Goal: Entertainment & Leisure: Consume media (video, audio)

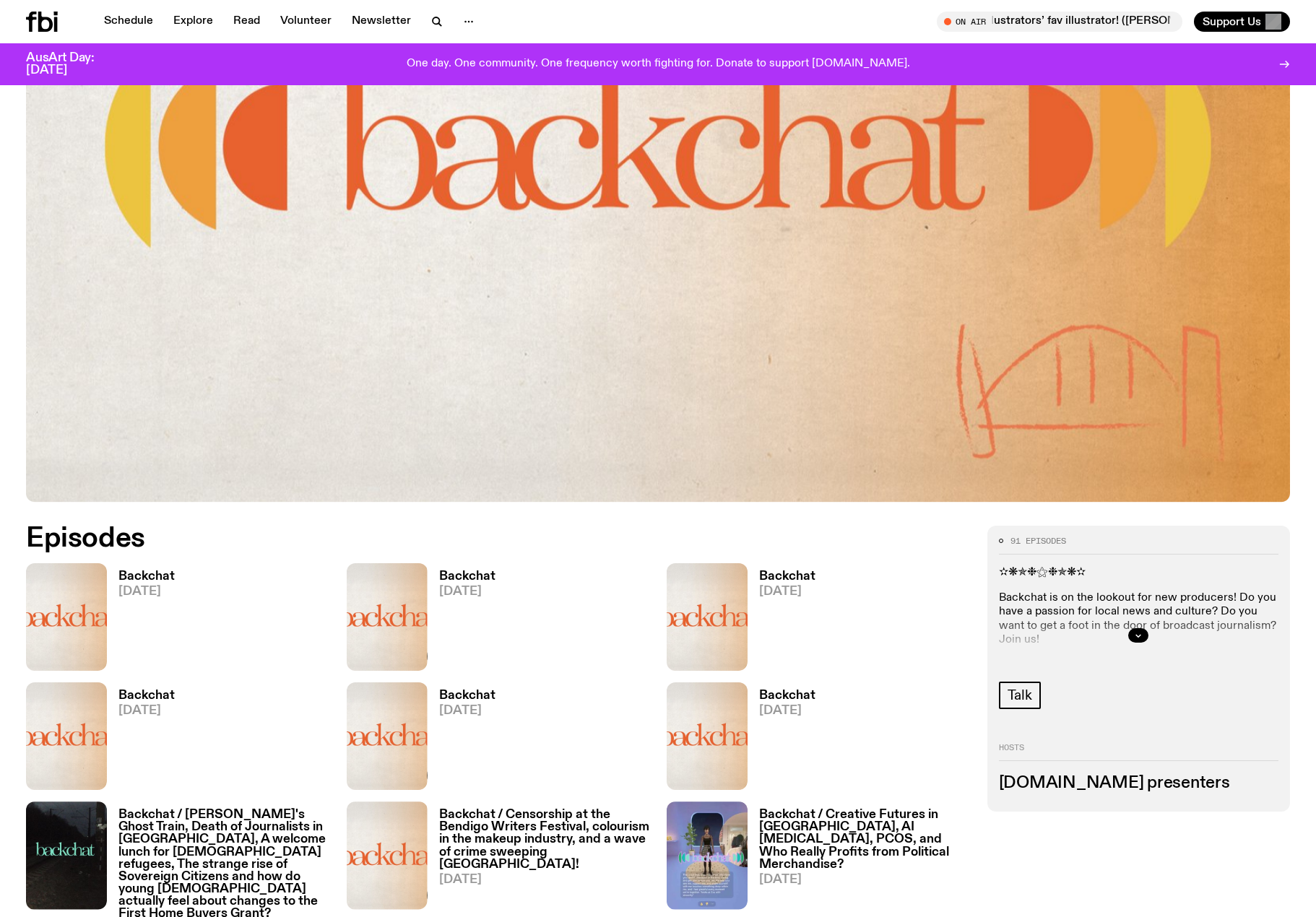
scroll to position [427, 0]
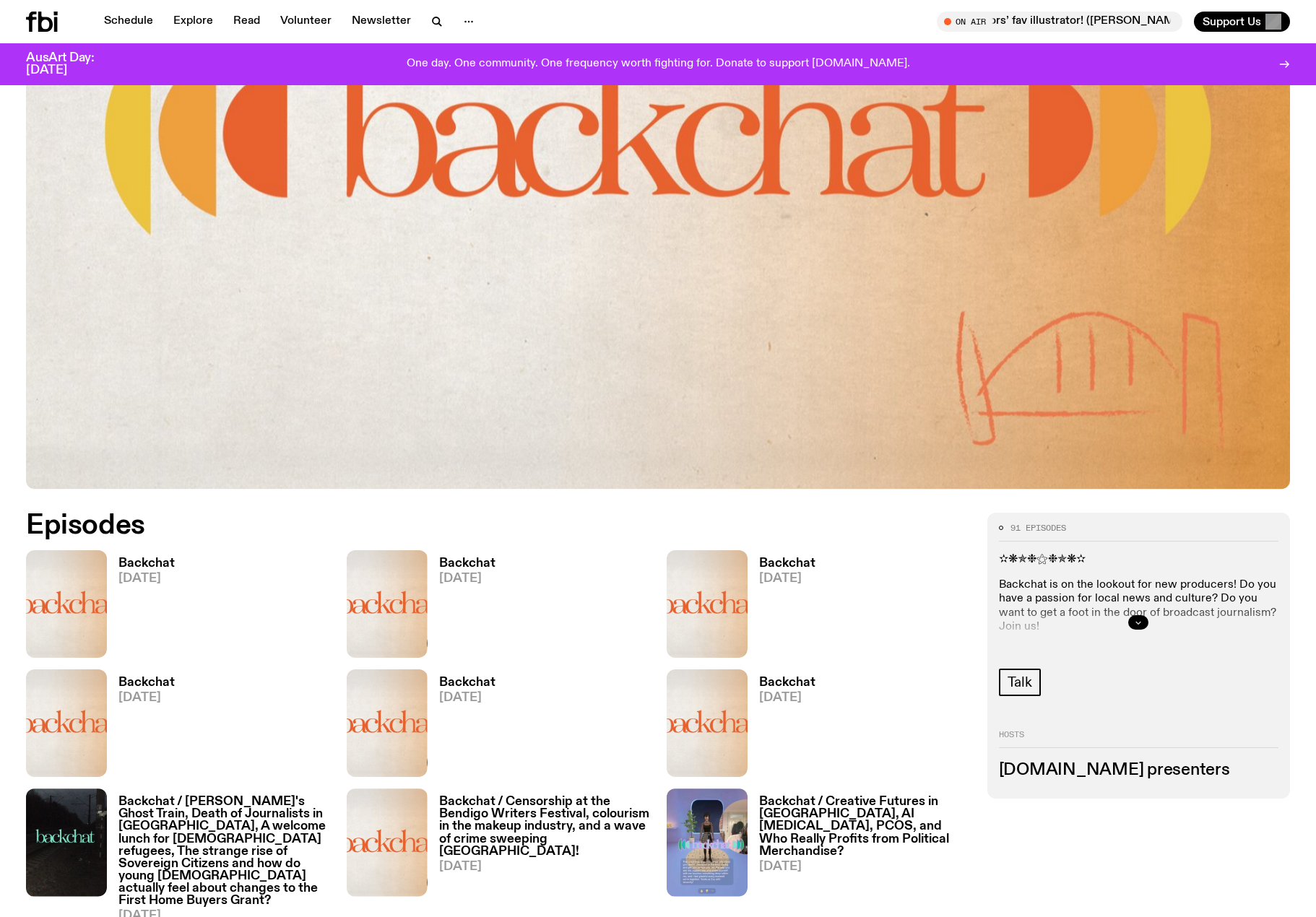
click at [1135, 621] on icon "button" at bounding box center [1139, 622] width 8 height 8
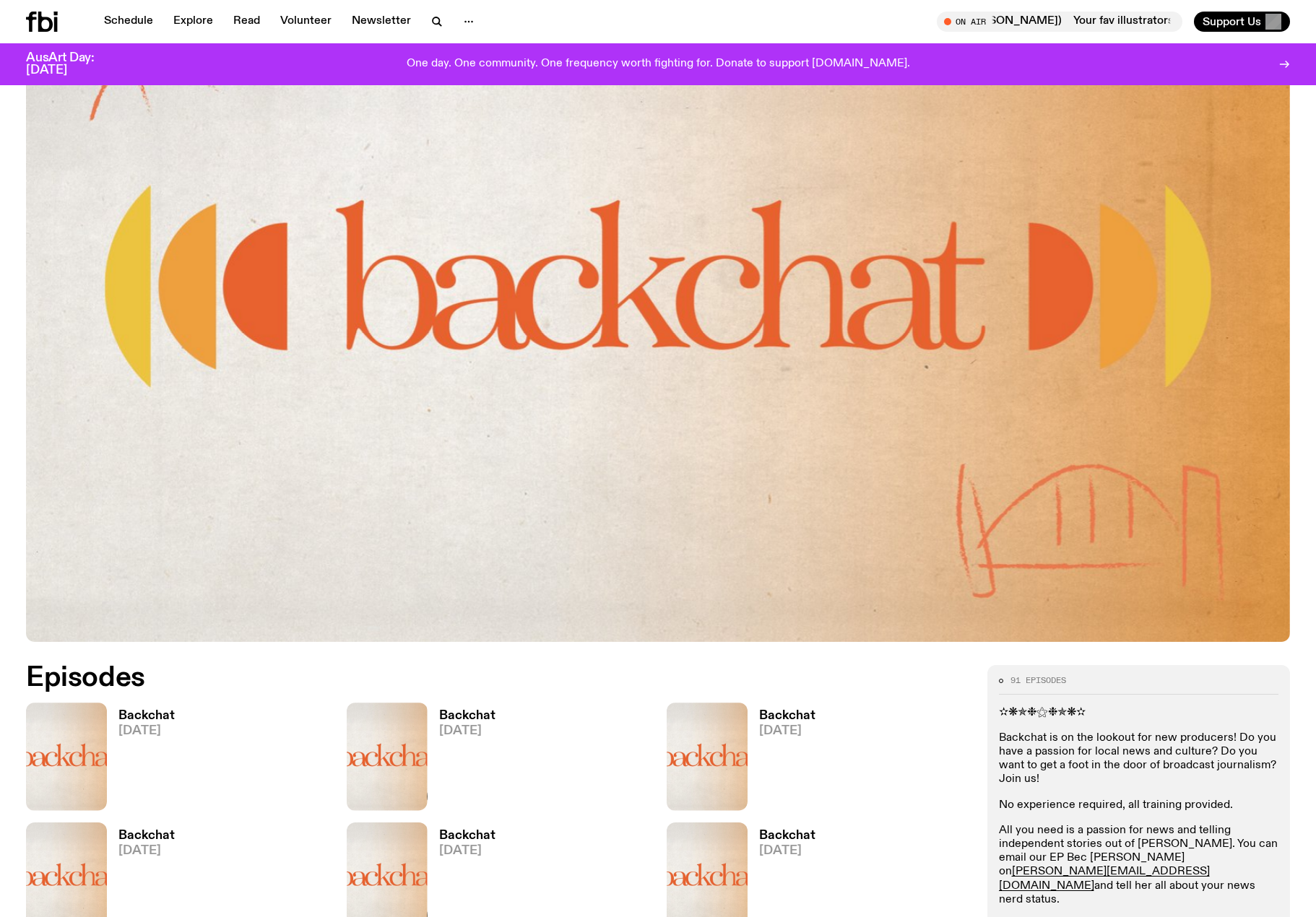
scroll to position [355, 0]
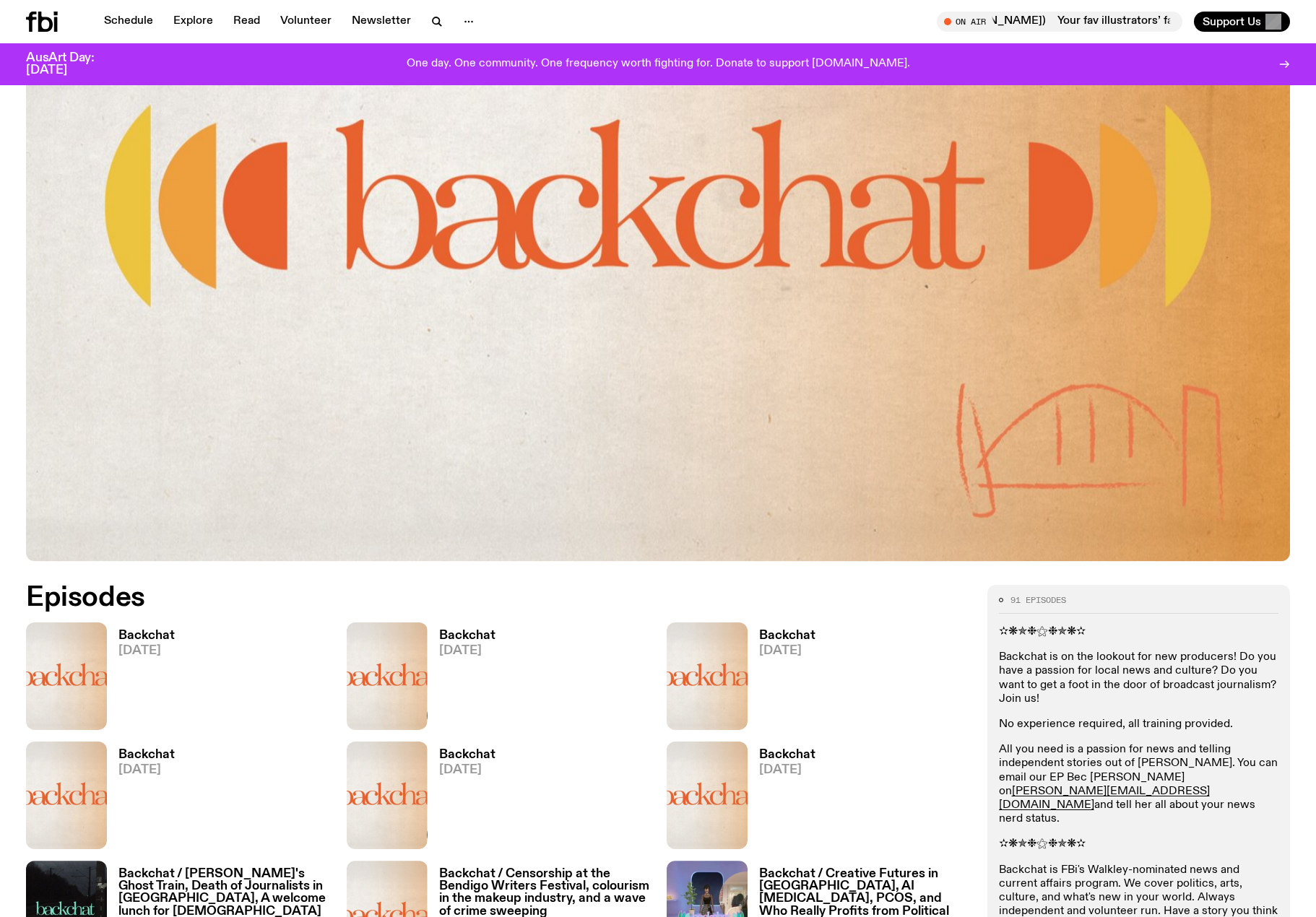
click at [130, 634] on h3 "Backchat" at bounding box center [147, 636] width 56 height 12
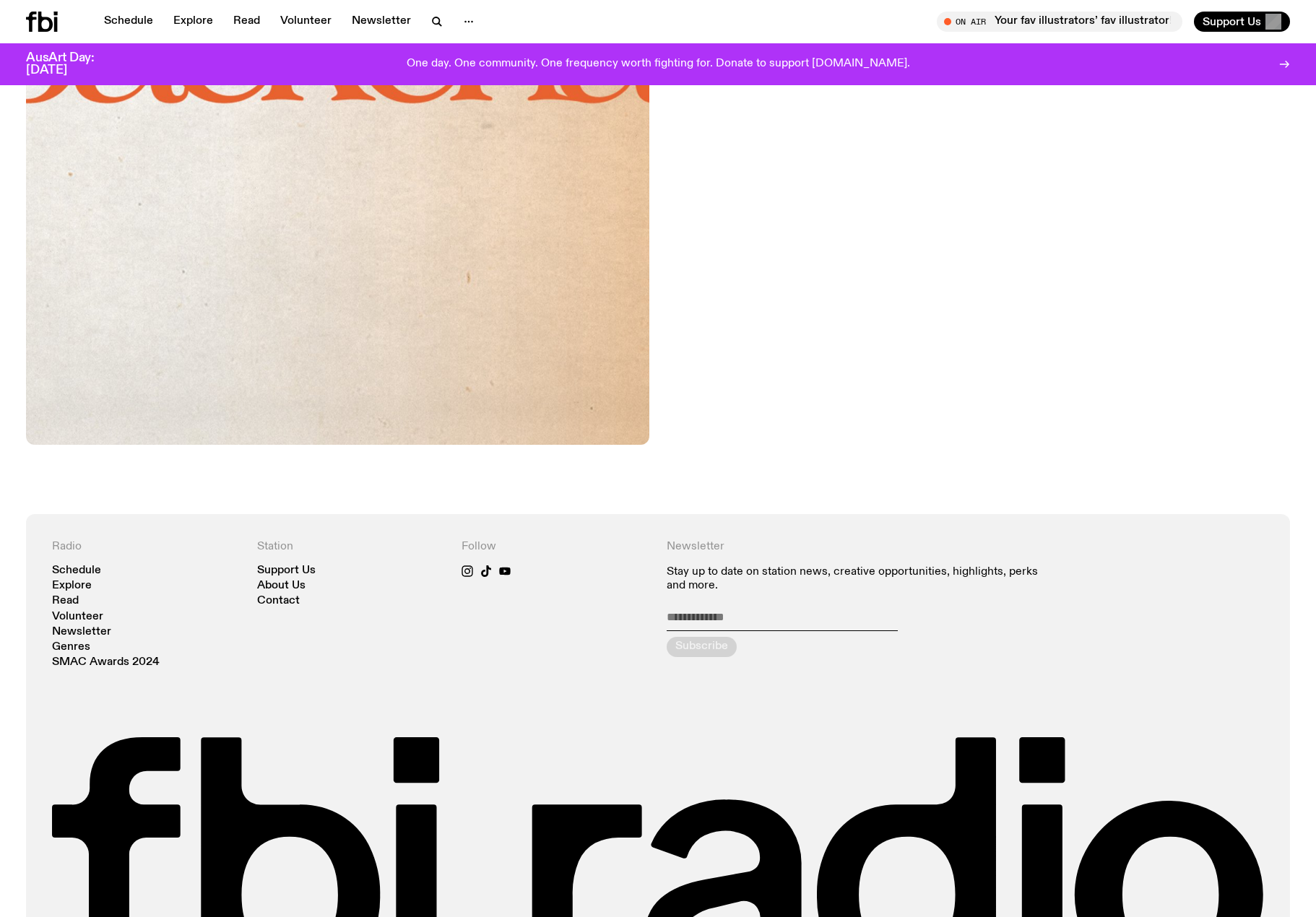
scroll to position [786, 0]
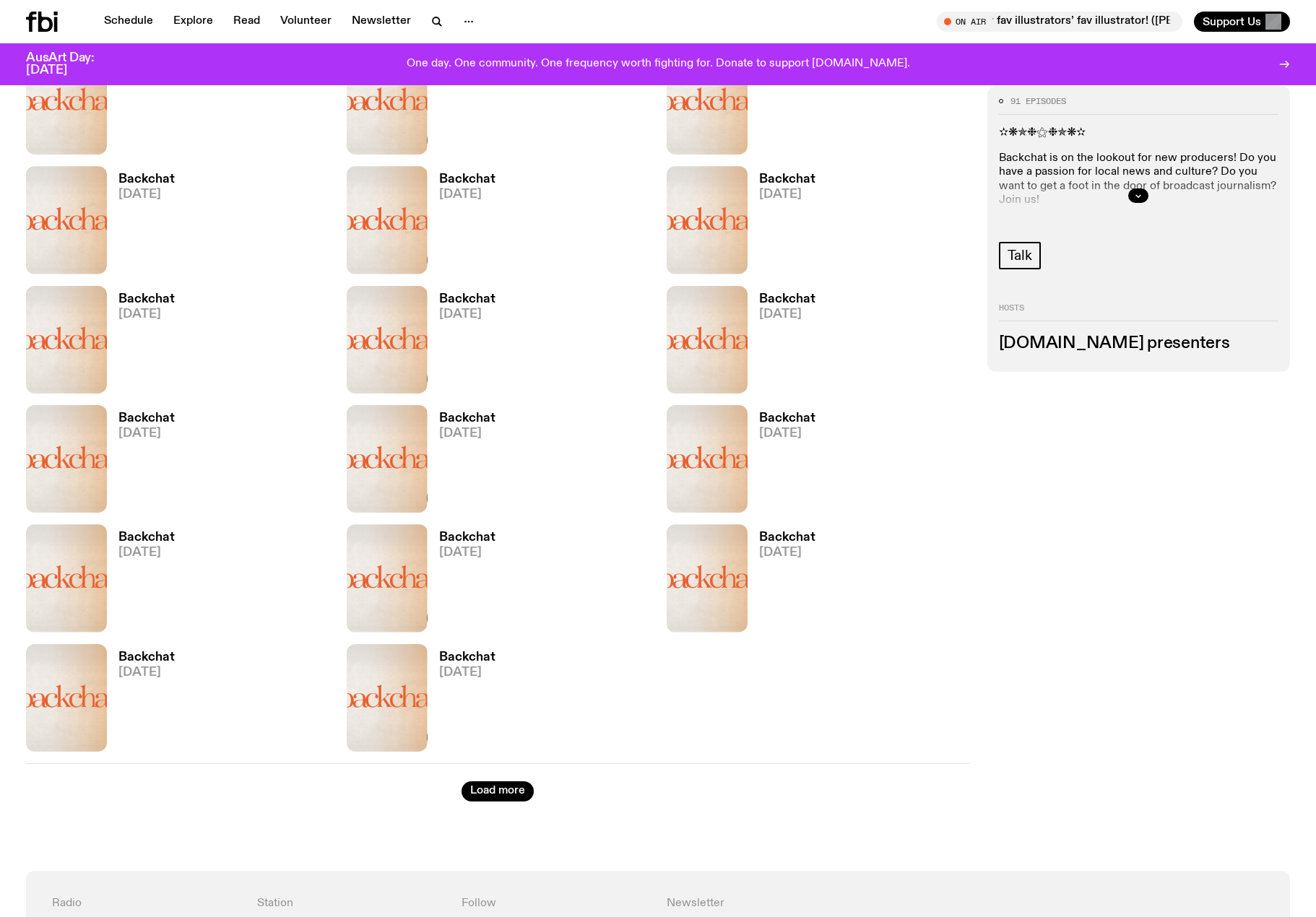
scroll to position [2883, 0]
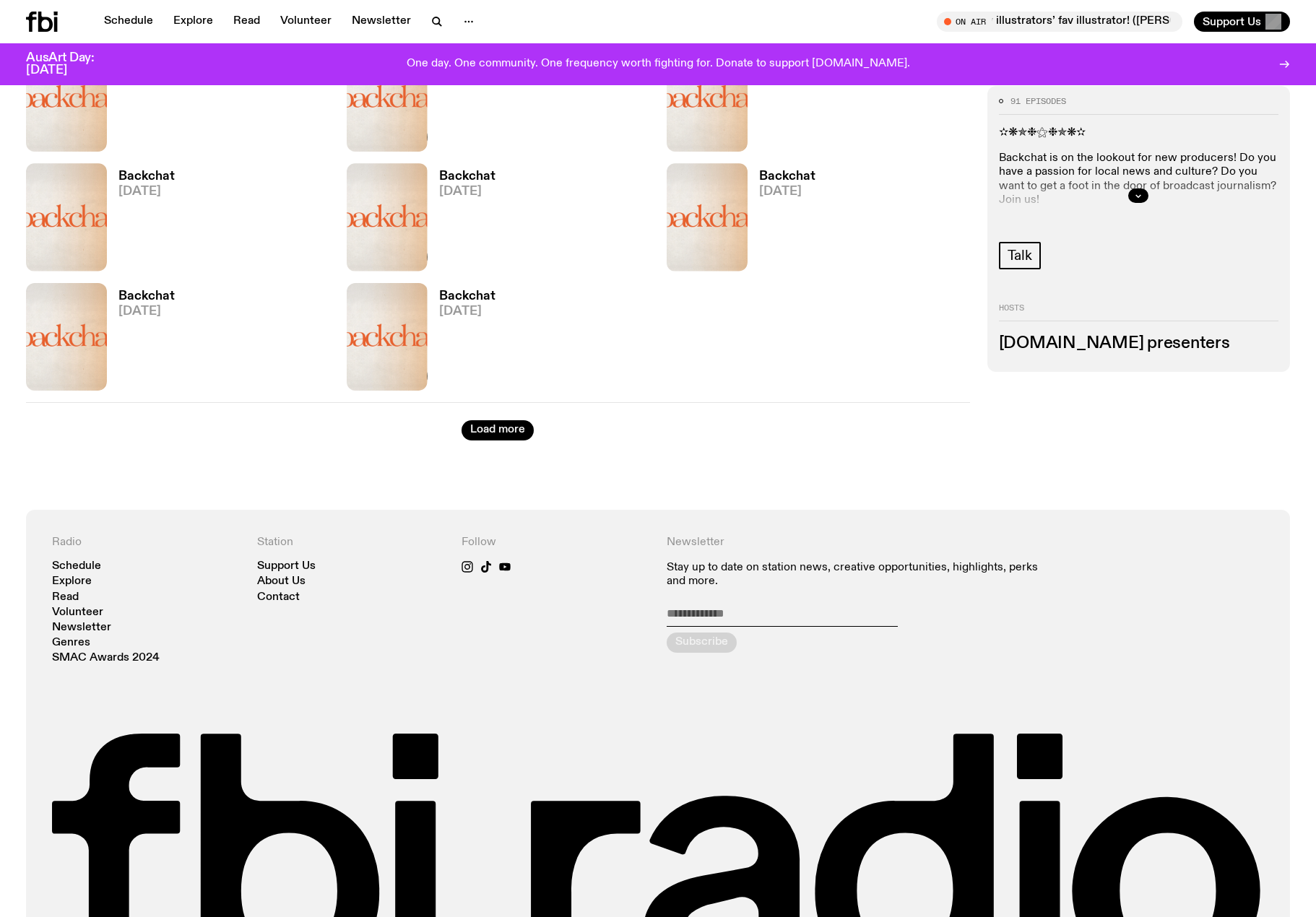
click at [75, 58] on h3 "AusArt Day: [DATE]" at bounding box center [72, 64] width 93 height 25
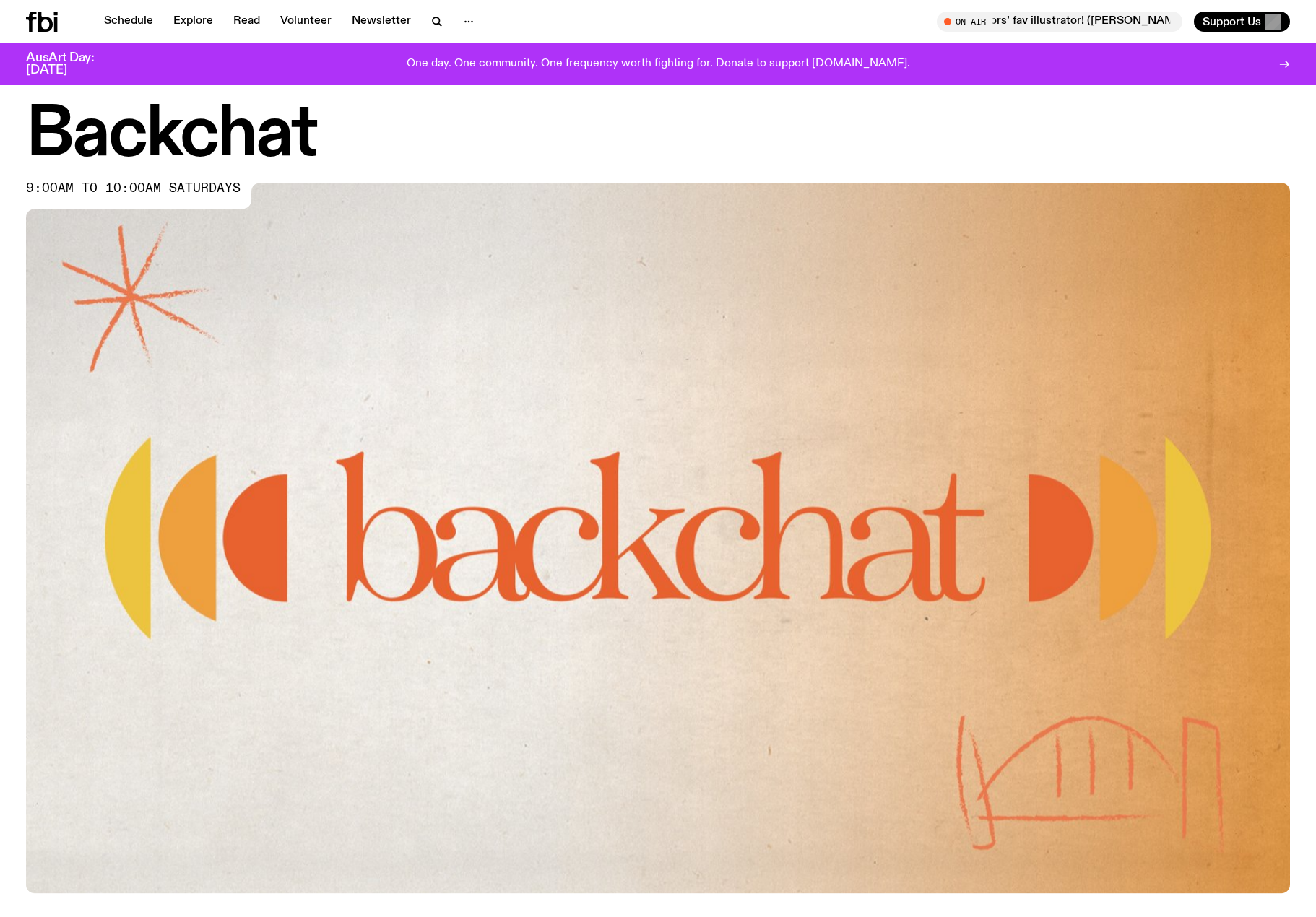
scroll to position [0, 0]
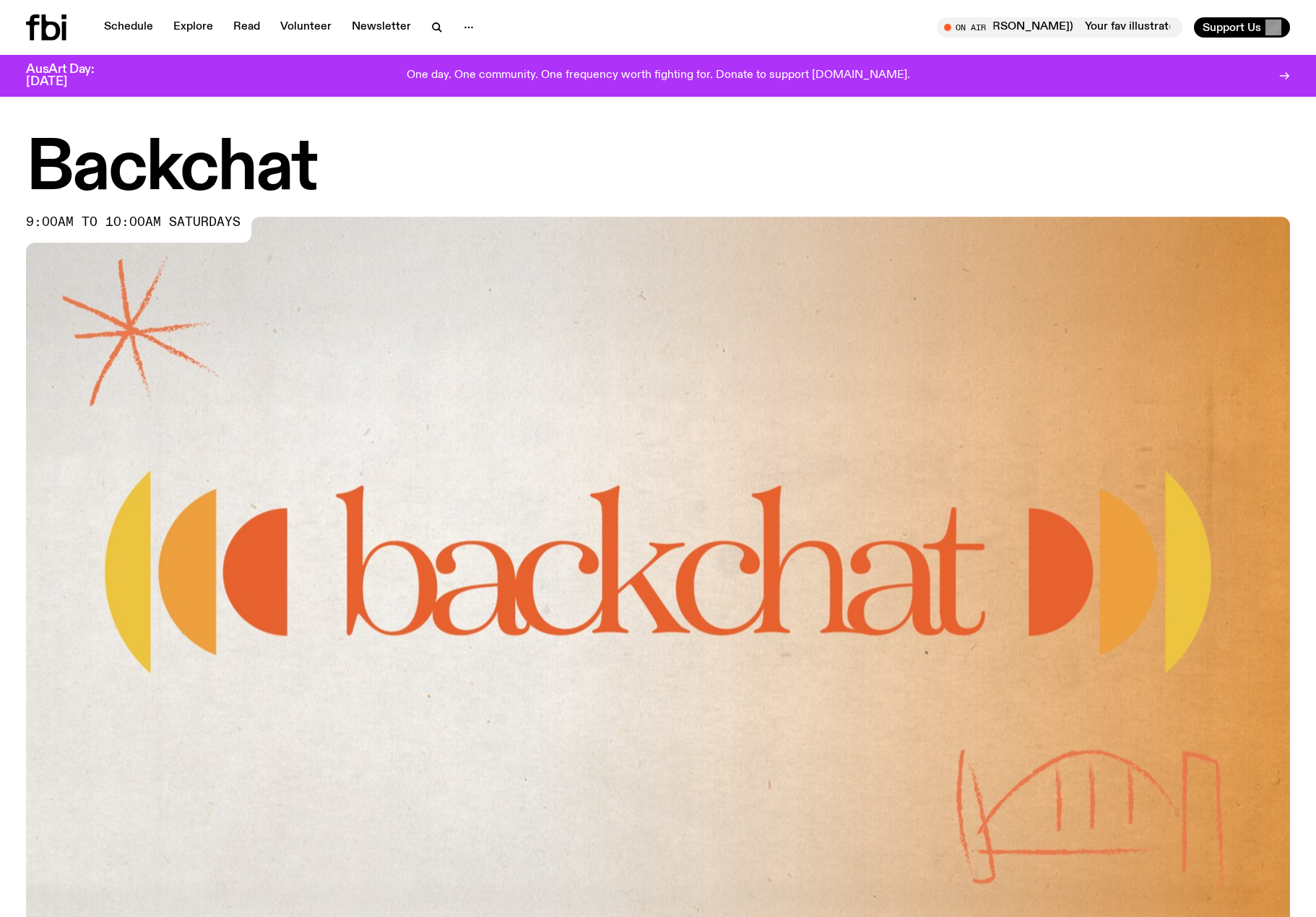
click at [27, 20] on icon at bounding box center [47, 27] width 41 height 26
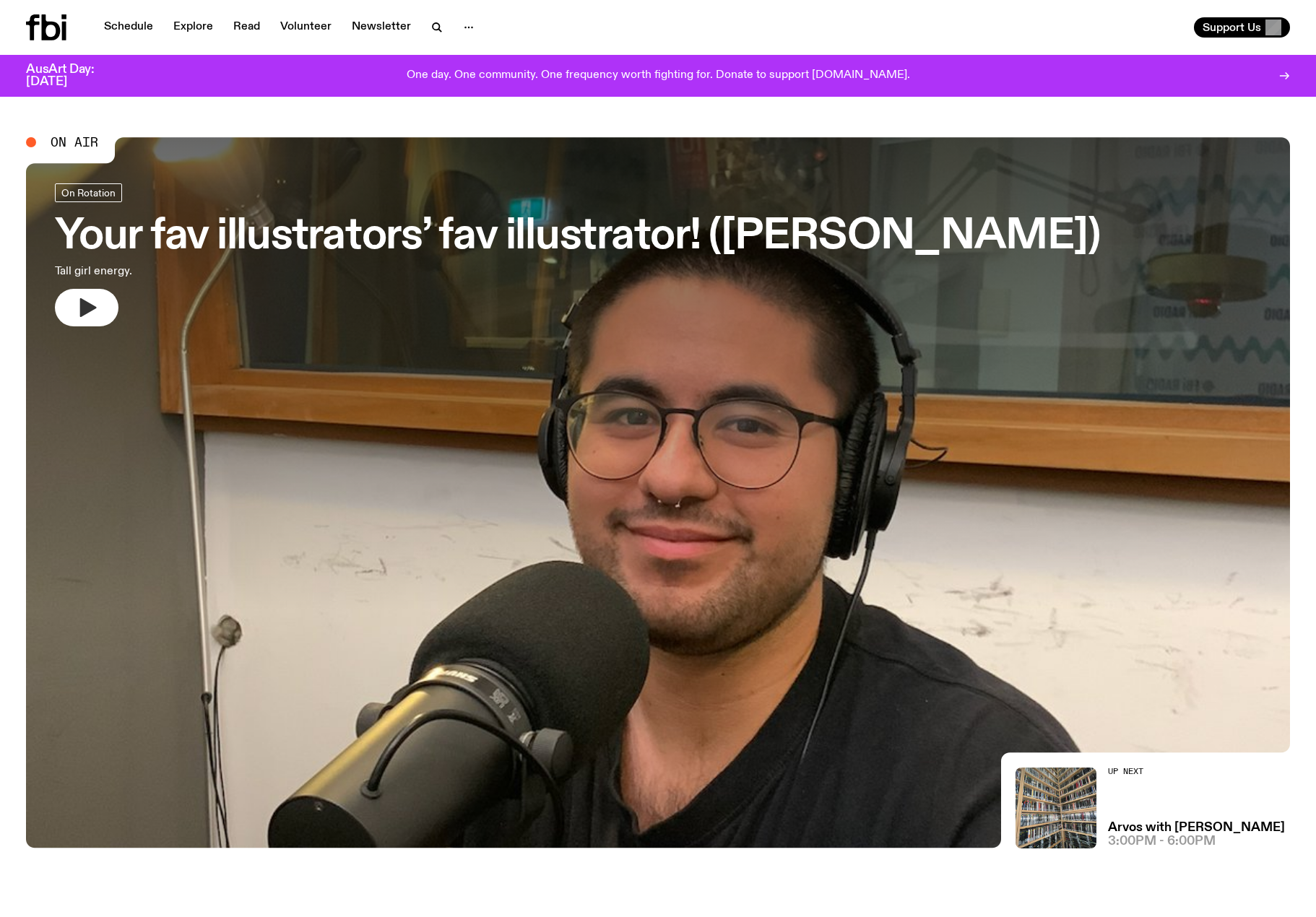
click at [85, 302] on icon "button" at bounding box center [88, 307] width 17 height 19
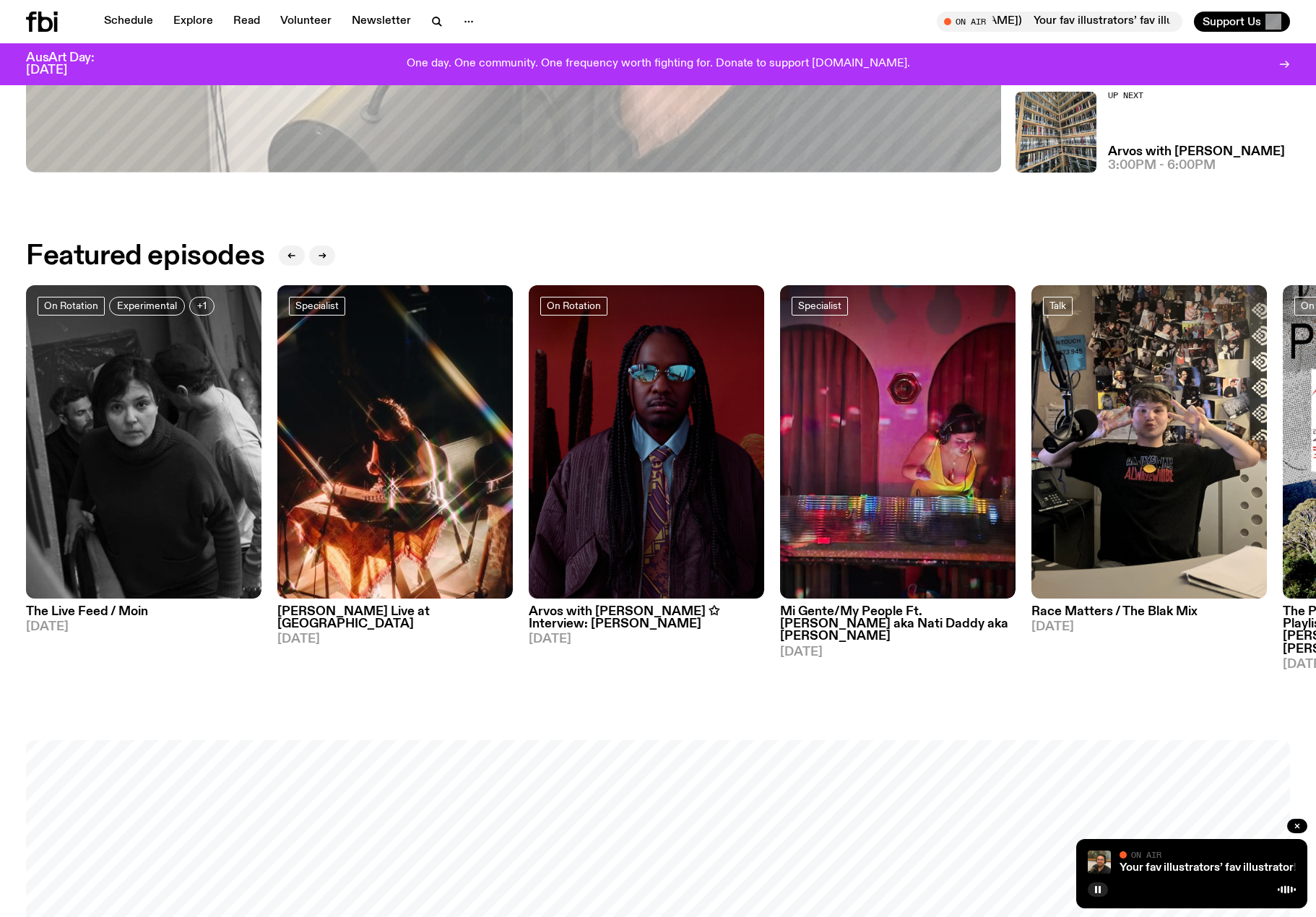
scroll to position [502, 0]
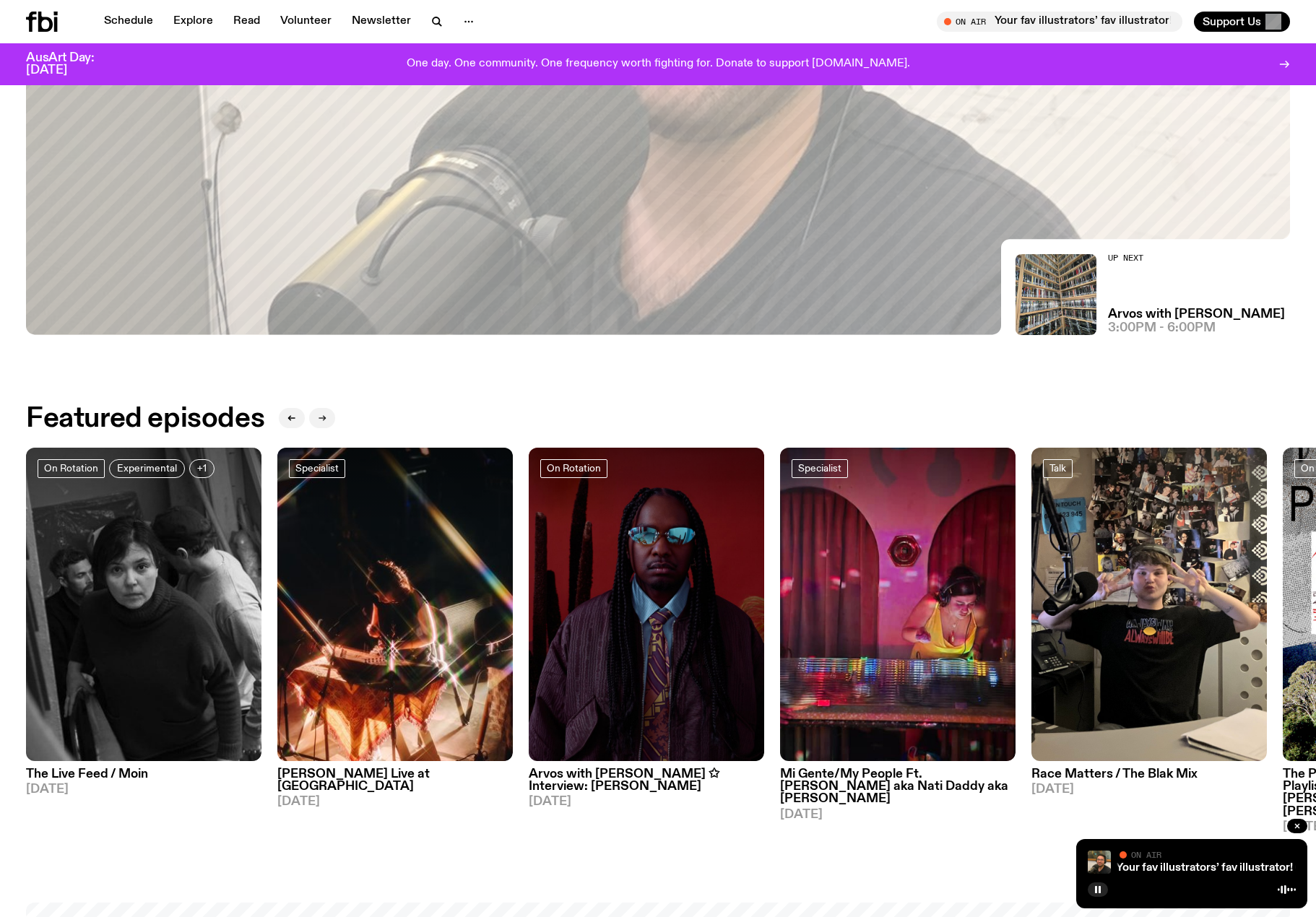
click at [332, 419] on button "button" at bounding box center [322, 419] width 26 height 20
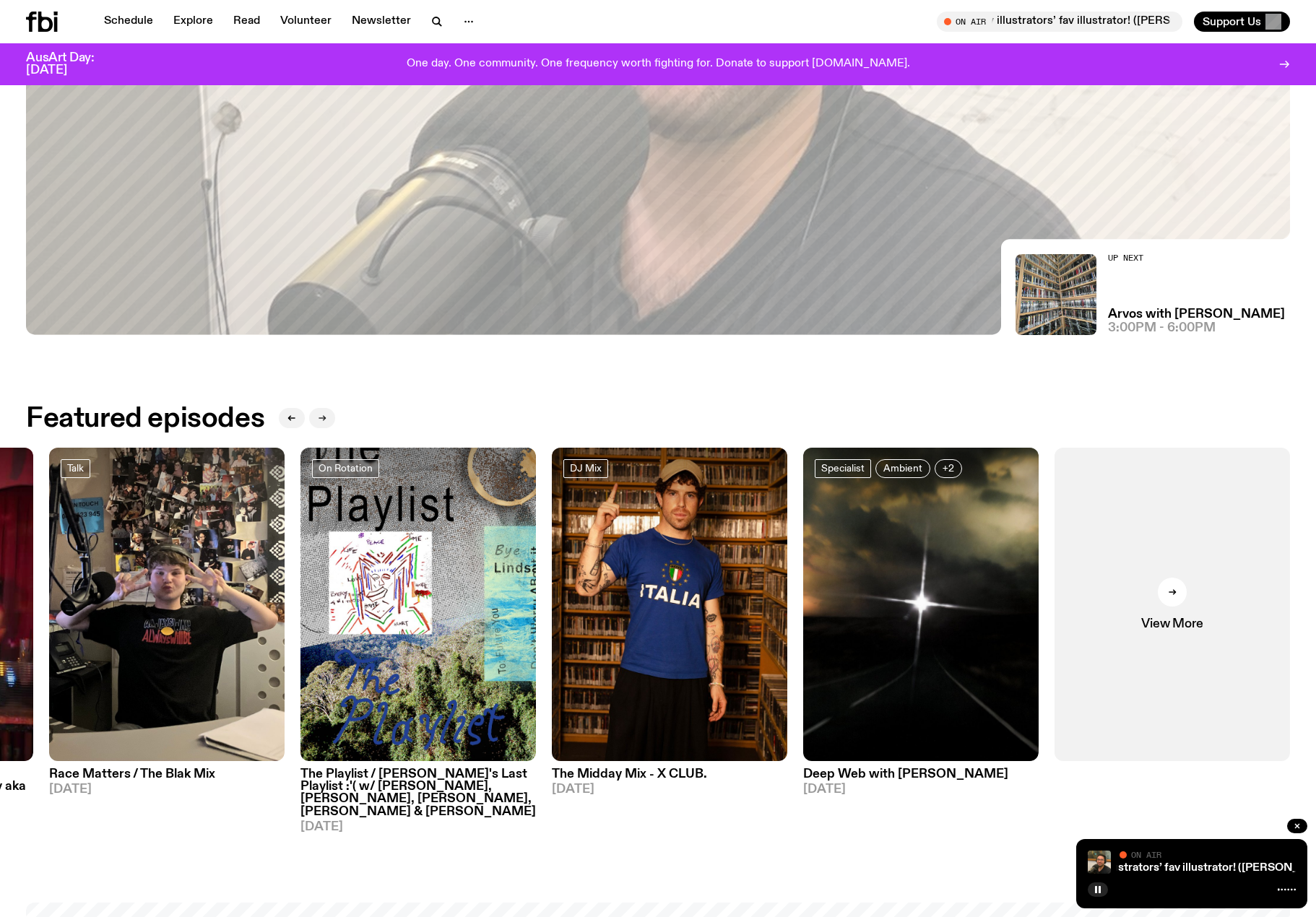
click at [320, 414] on icon "button" at bounding box center [322, 418] width 8 height 8
click at [1158, 866] on link "Your fav illustrators’ fav illustrator! ([PERSON_NAME])" at bounding box center [1184, 869] width 283 height 12
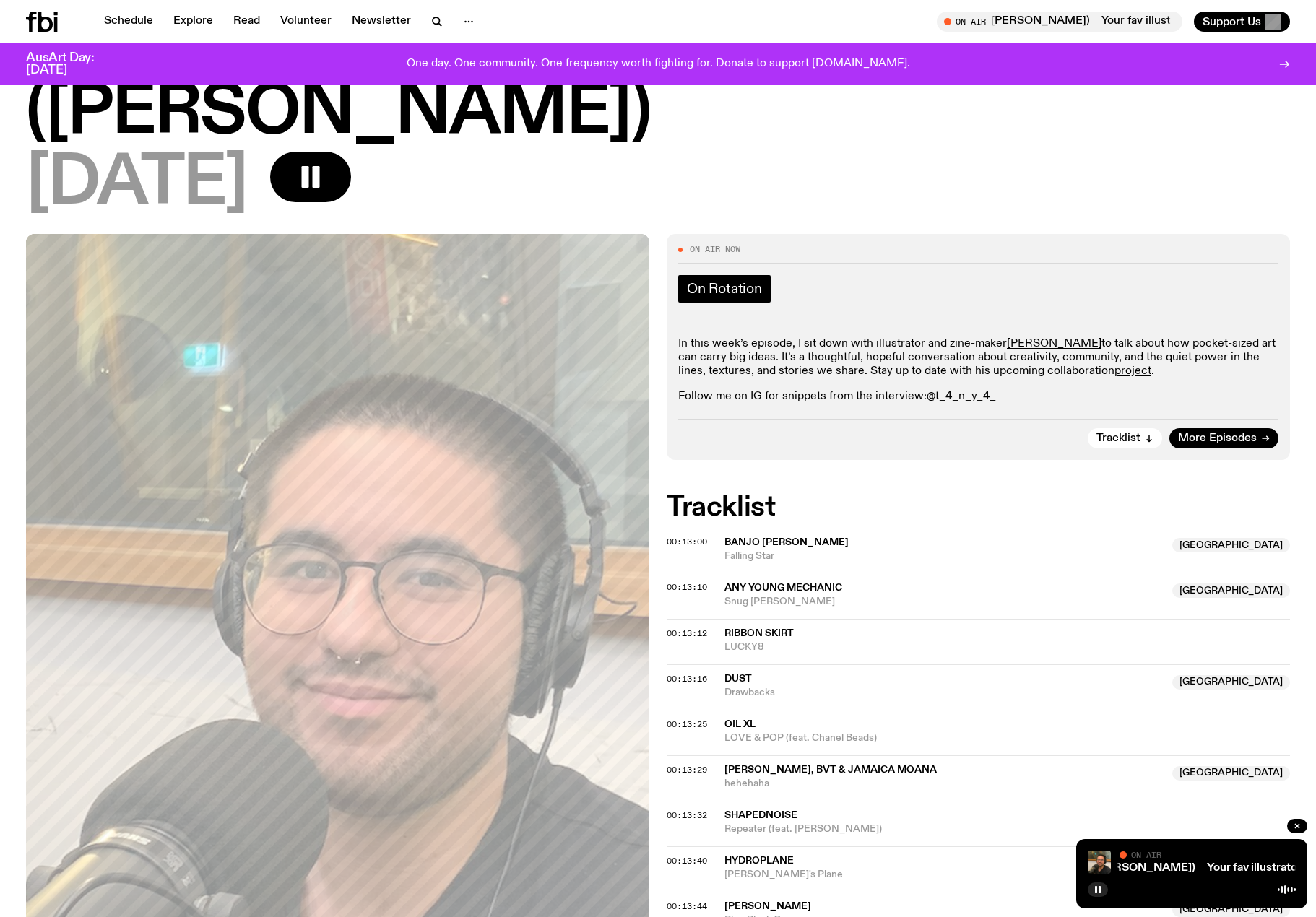
scroll to position [144, 0]
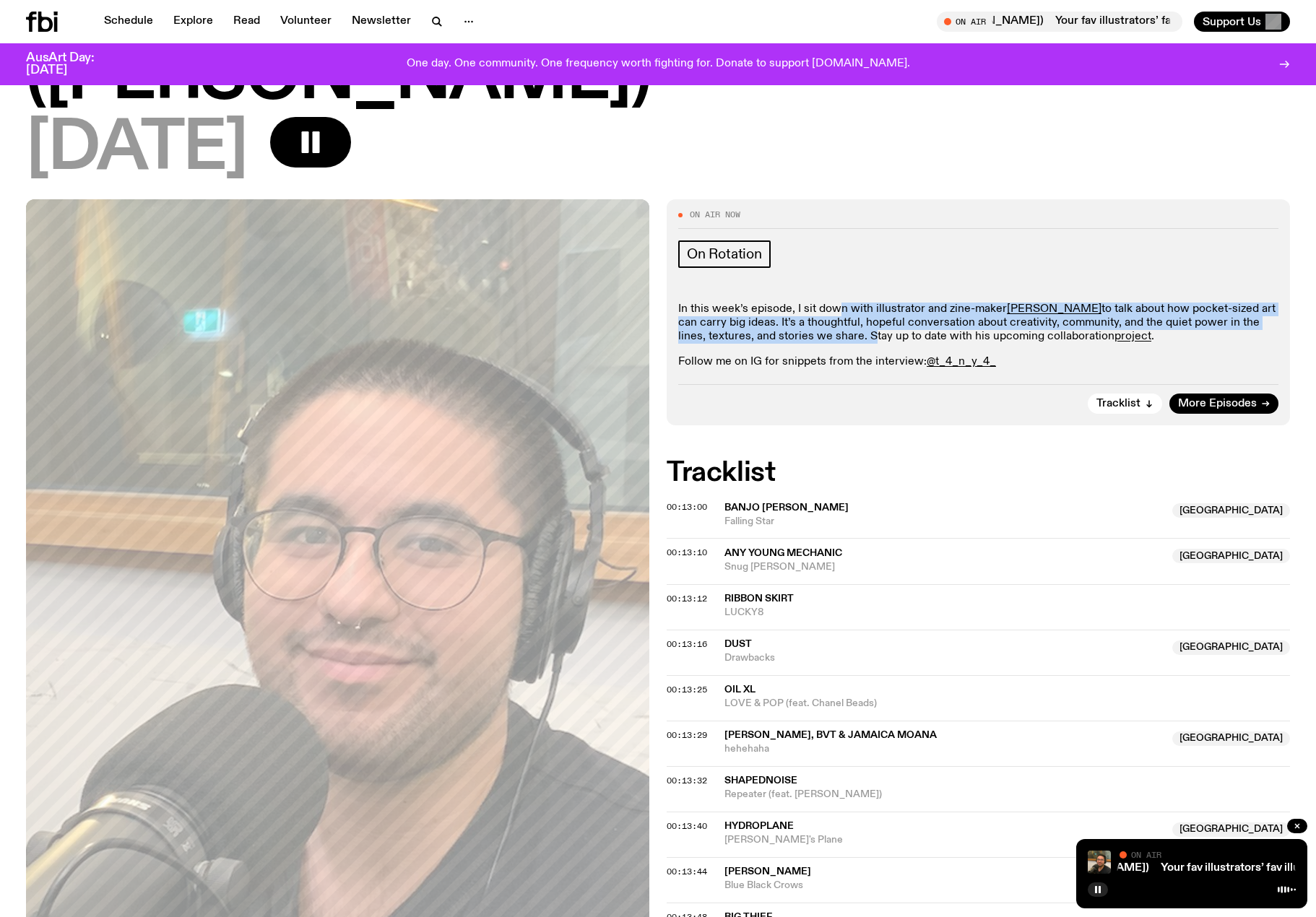
drag, startPoint x: 840, startPoint y: 312, endPoint x: 838, endPoint y: 343, distance: 31.1
click at [838, 343] on p "In this week’s episode, I sit down with illustrator and zine-maker [PERSON_NAME…" at bounding box center [978, 323] width 600 height 42
click at [837, 343] on p "In this week’s episode, I sit down with illustrator and zine-maker [PERSON_NAME…" at bounding box center [978, 323] width 600 height 42
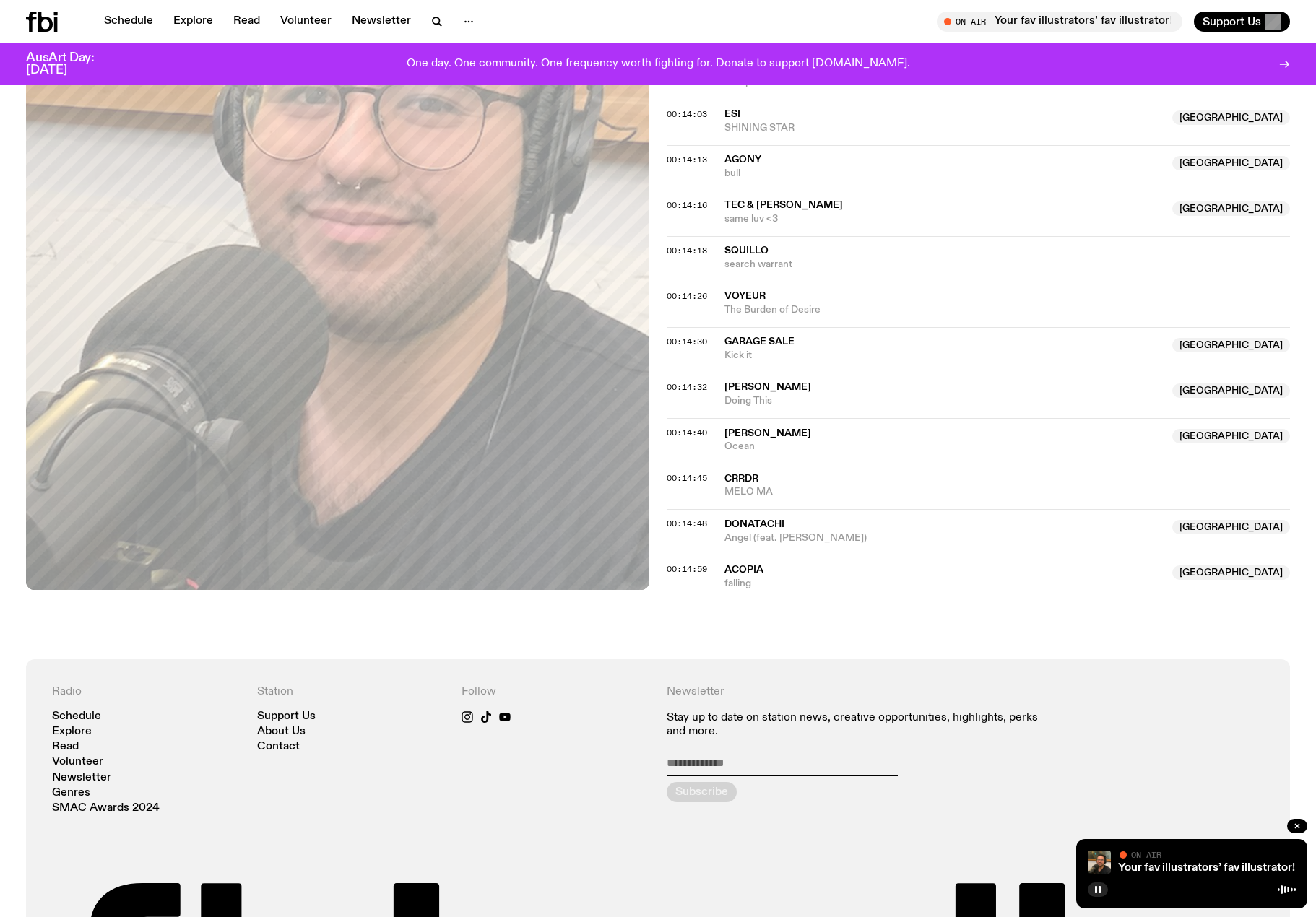
scroll to position [1300, 0]
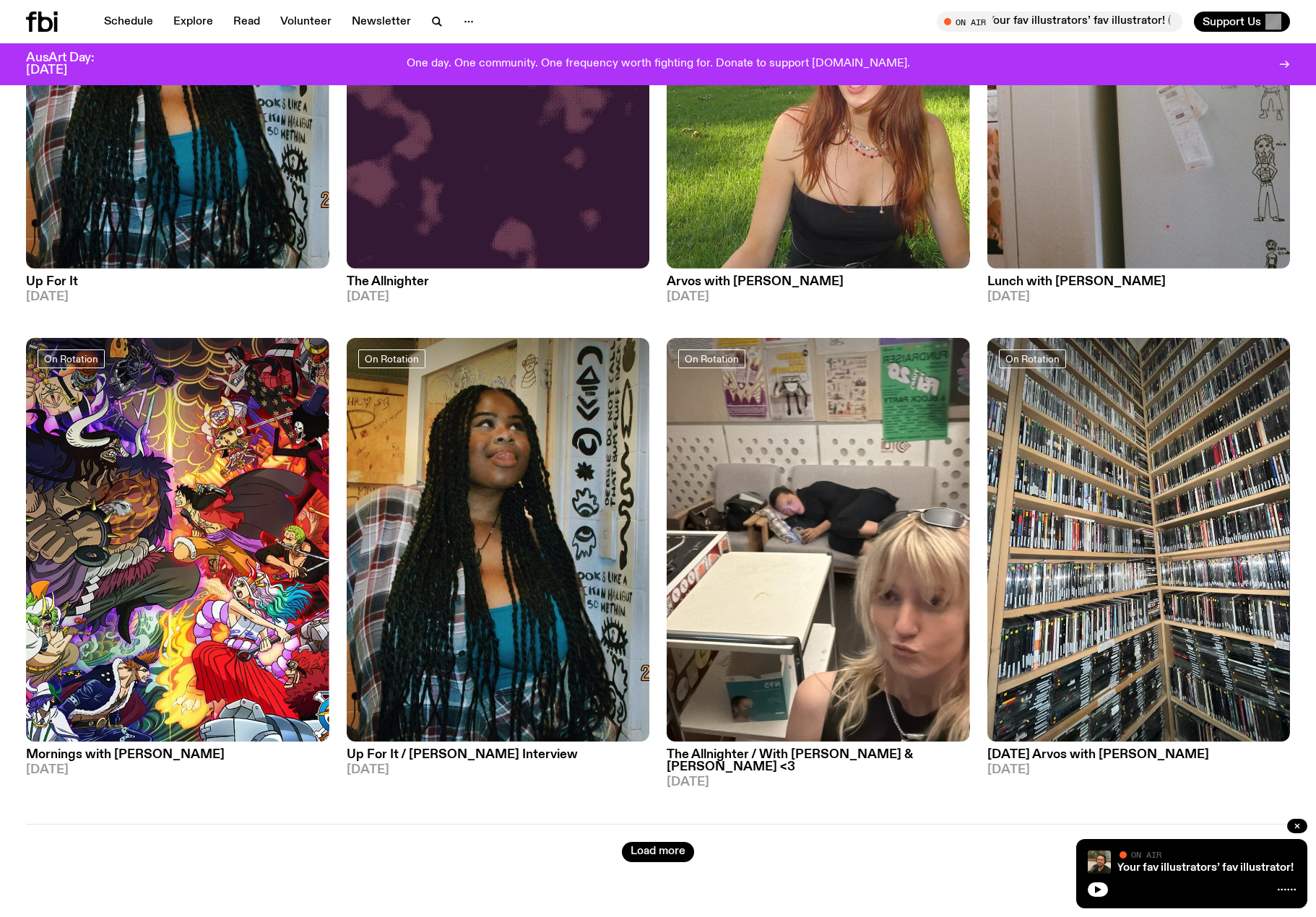
scroll to position [2306, 0]
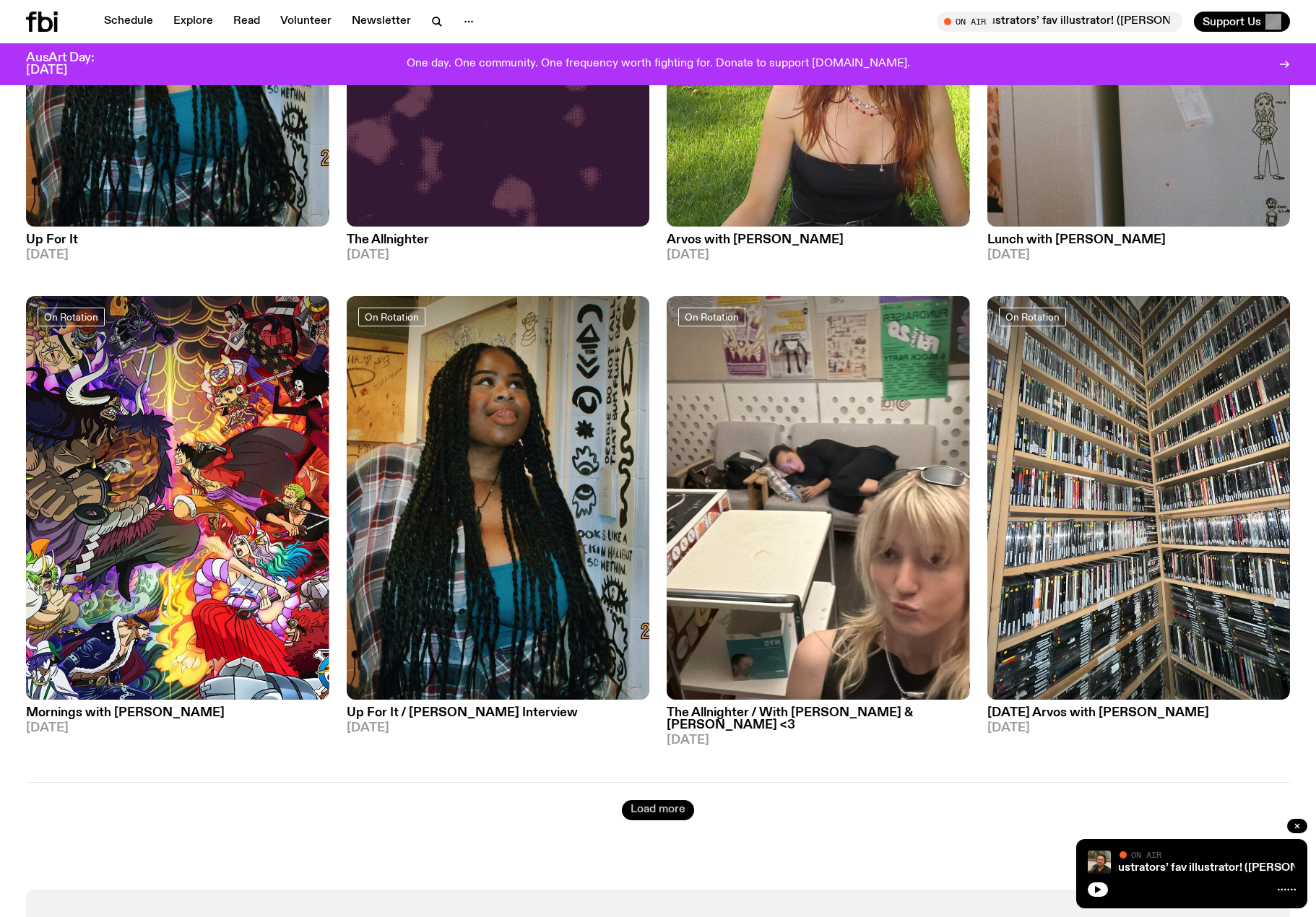
click at [661, 801] on button "Load more" at bounding box center [658, 811] width 72 height 20
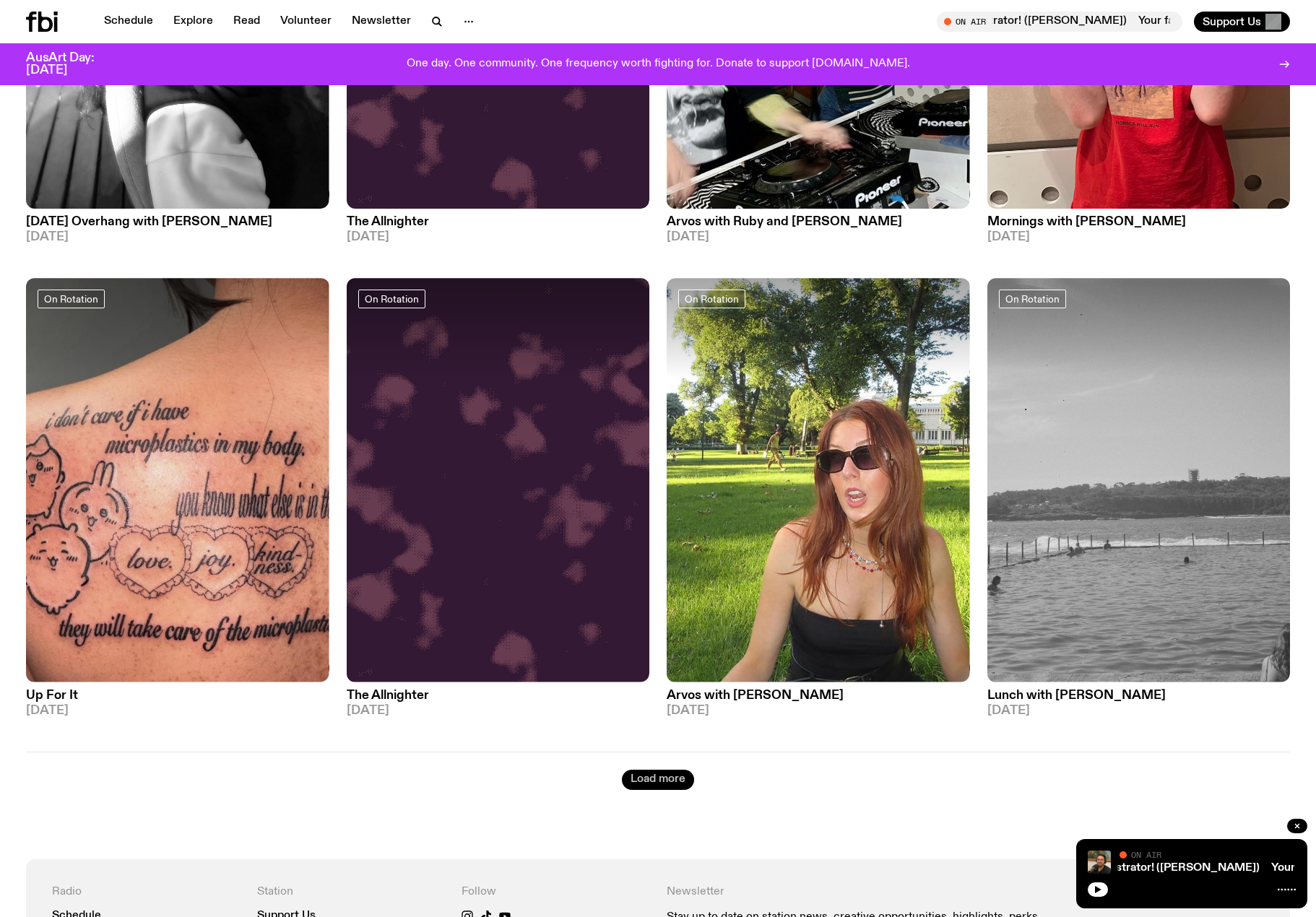
scroll to position [5195, 0]
